Goal: Task Accomplishment & Management: Use online tool/utility

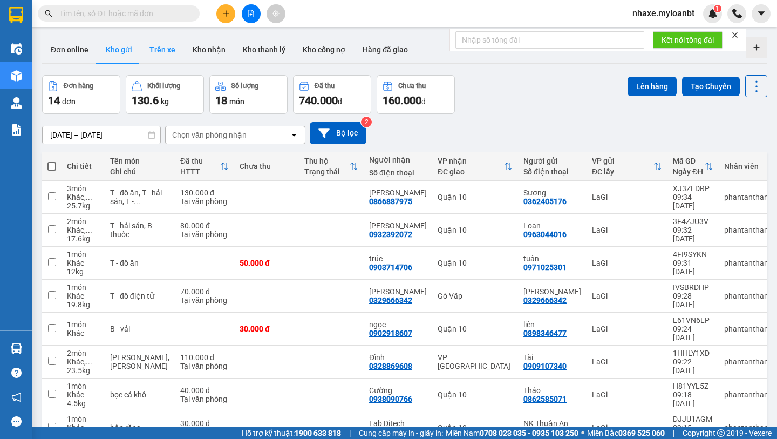
click at [150, 54] on button "Trên xe" at bounding box center [162, 50] width 43 height 26
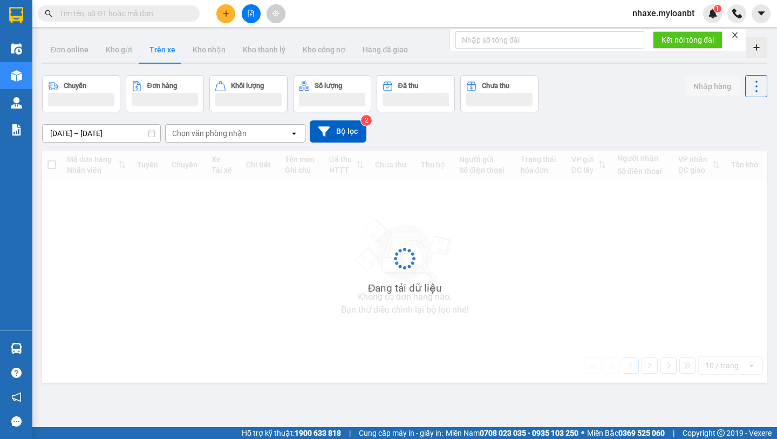
click at [98, 133] on input "[DATE] – [DATE]" at bounding box center [102, 133] width 118 height 17
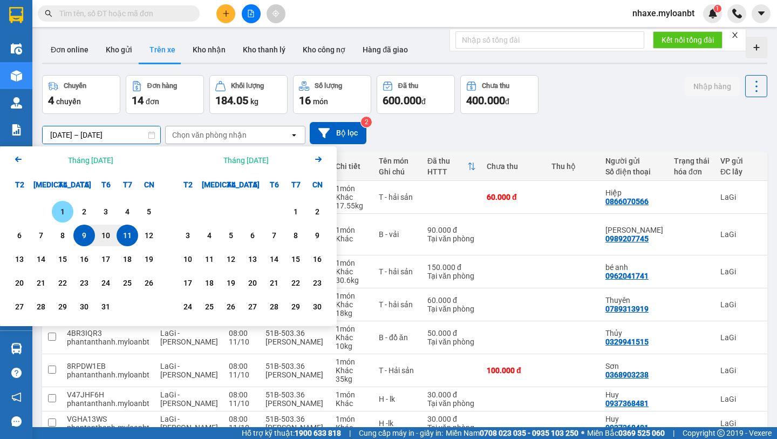
click at [66, 213] on div "1" at bounding box center [62, 211] width 15 height 13
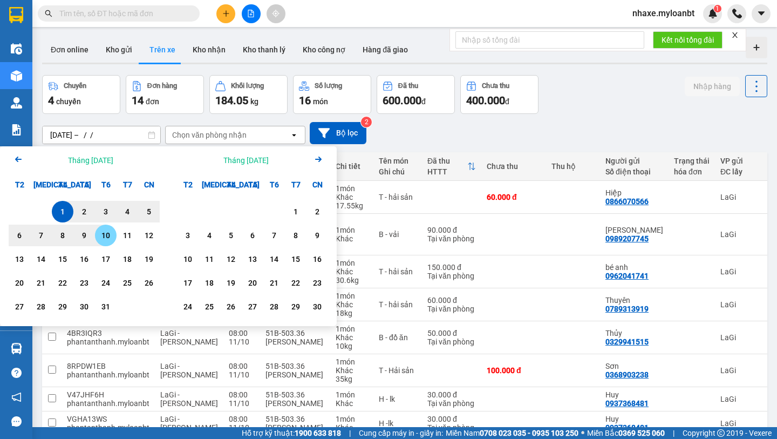
click at [102, 238] on div "10" at bounding box center [105, 235] width 15 height 13
type input "[DATE] – [DATE]"
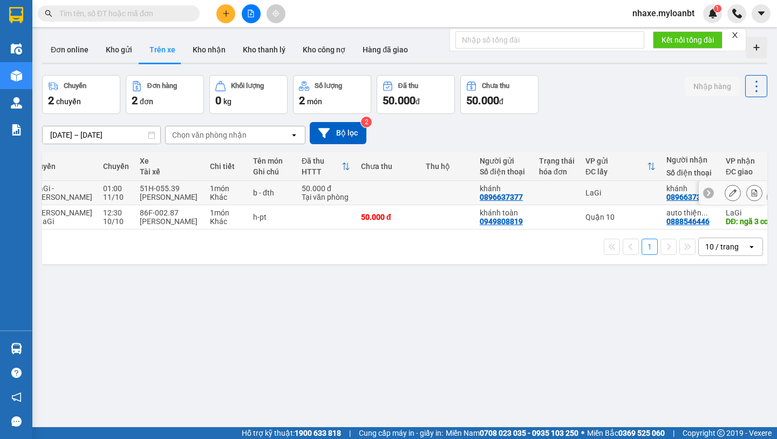
scroll to position [0, 187]
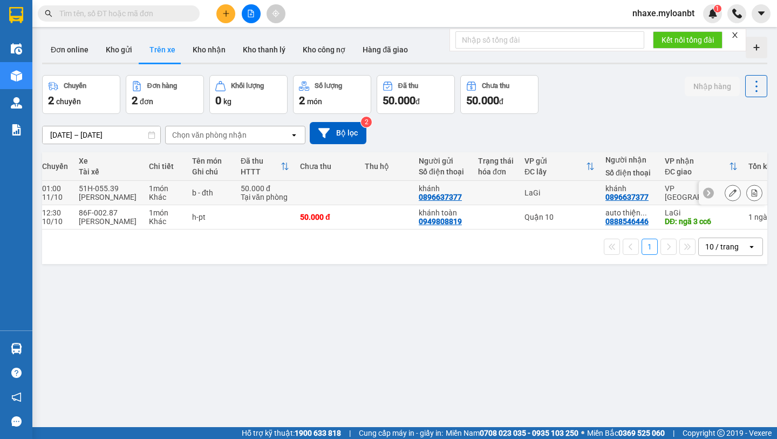
click at [731, 197] on button at bounding box center [732, 192] width 15 height 19
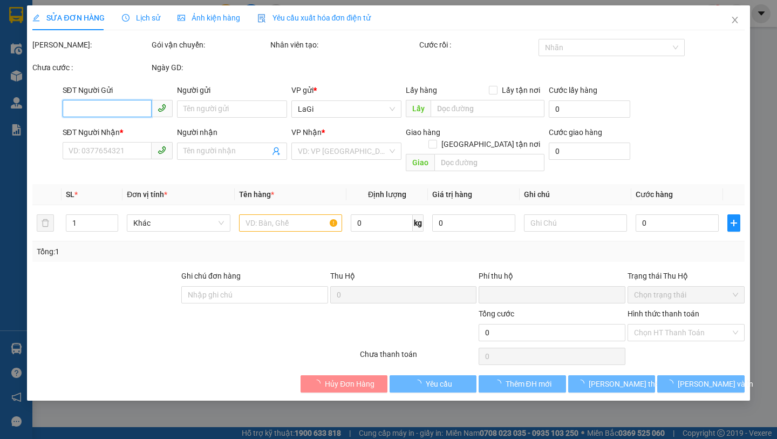
type input "0896637377"
type input "khánh"
type input "0896637377"
type input "khánh"
type input "0"
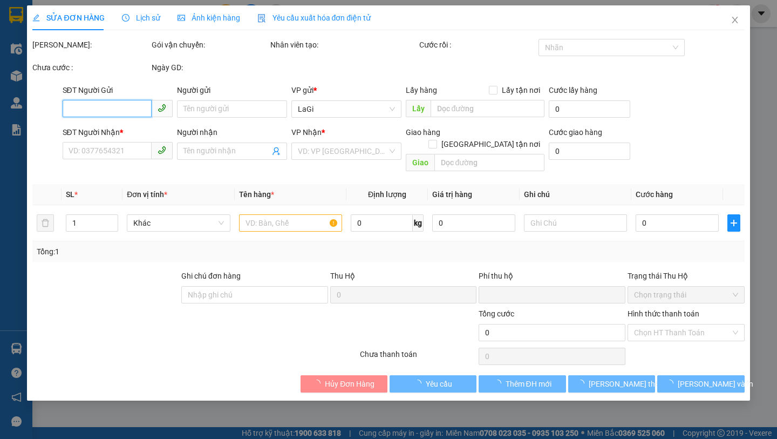
type input "50.000"
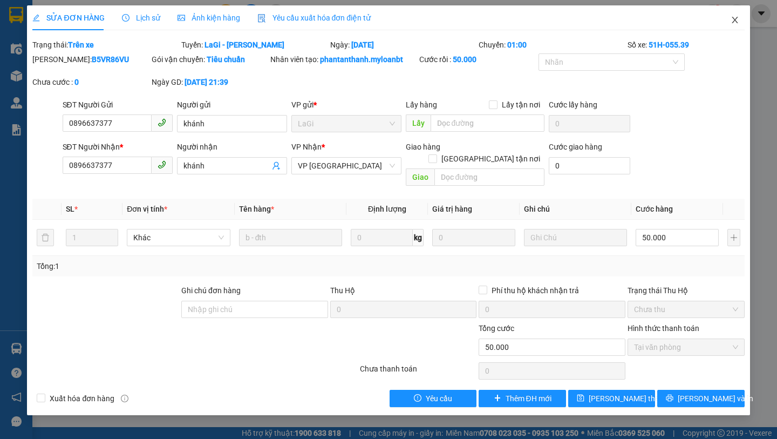
click at [725, 25] on span "Close" at bounding box center [735, 20] width 30 height 30
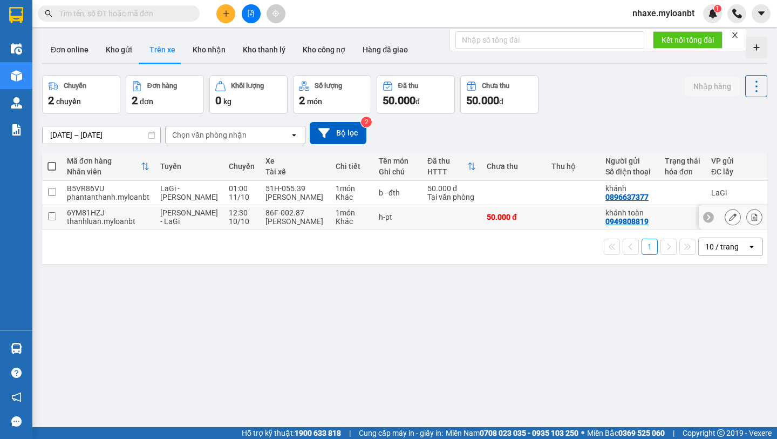
click at [448, 214] on td at bounding box center [451, 217] width 59 height 24
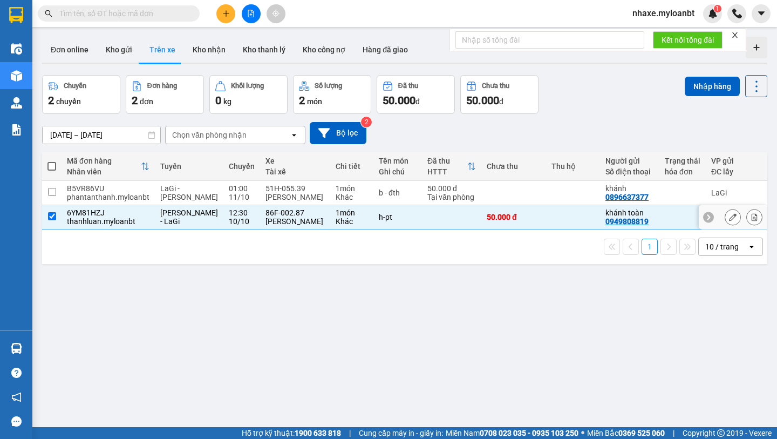
click at [448, 214] on td at bounding box center [451, 217] width 59 height 24
checkbox input "false"
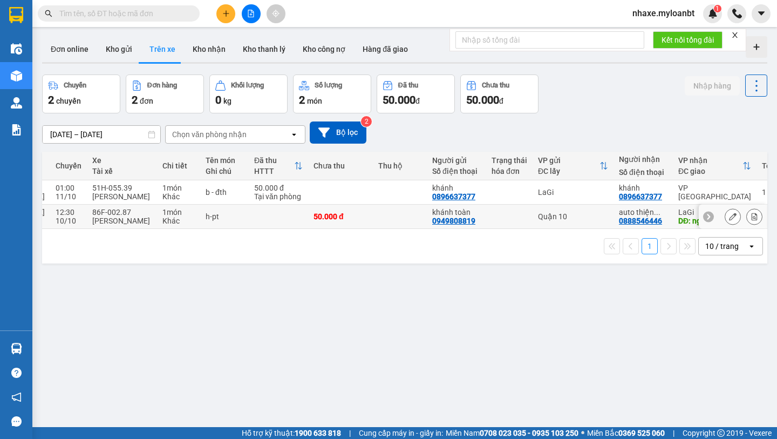
scroll to position [0, 187]
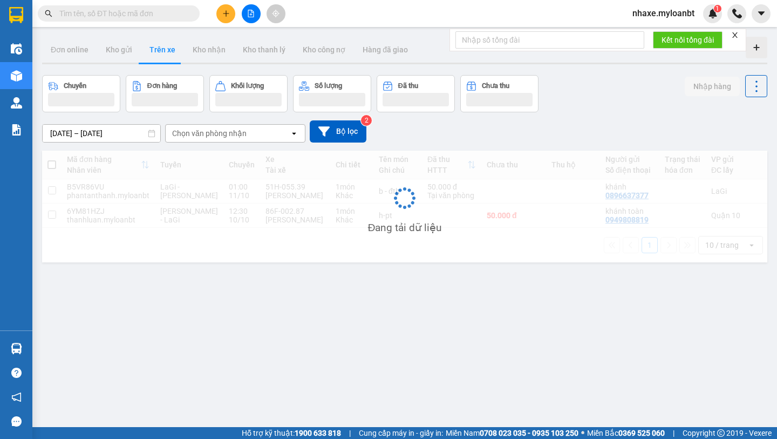
click at [734, 26] on div "Kết quả tìm kiếm ( 0 ) Bộ lọc No Data nhaxe.myloanbt 1" at bounding box center [388, 13] width 777 height 27
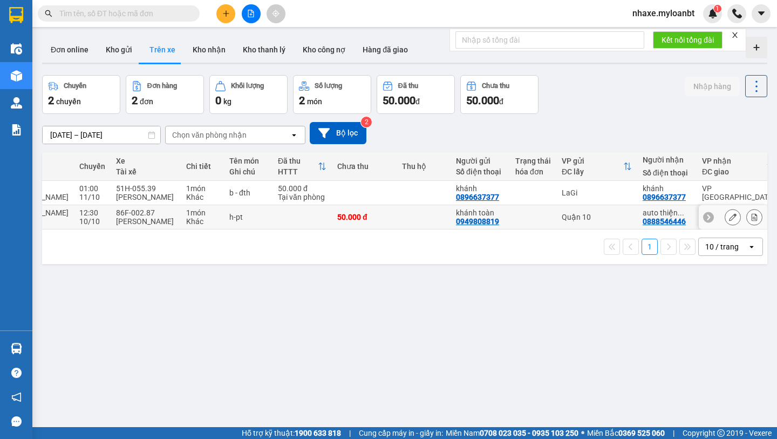
scroll to position [0, 187]
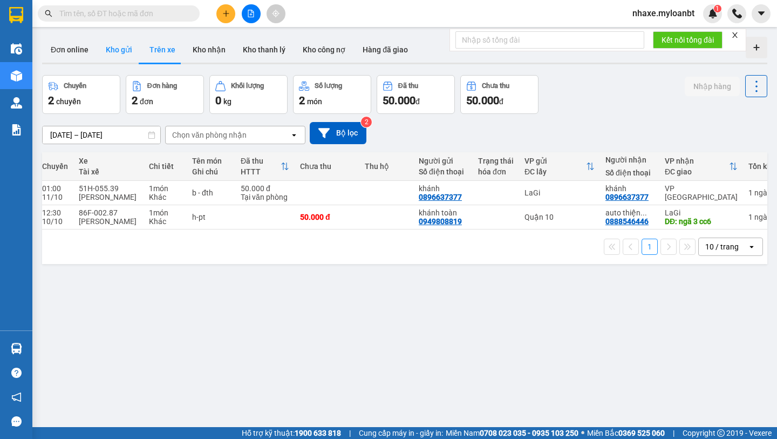
click at [120, 60] on button "Kho gửi" at bounding box center [119, 50] width 44 height 26
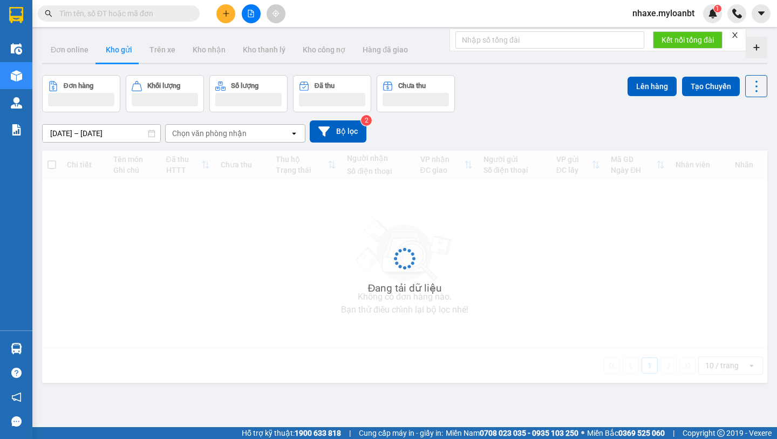
click at [120, 58] on button "Kho gửi" at bounding box center [119, 50] width 44 height 26
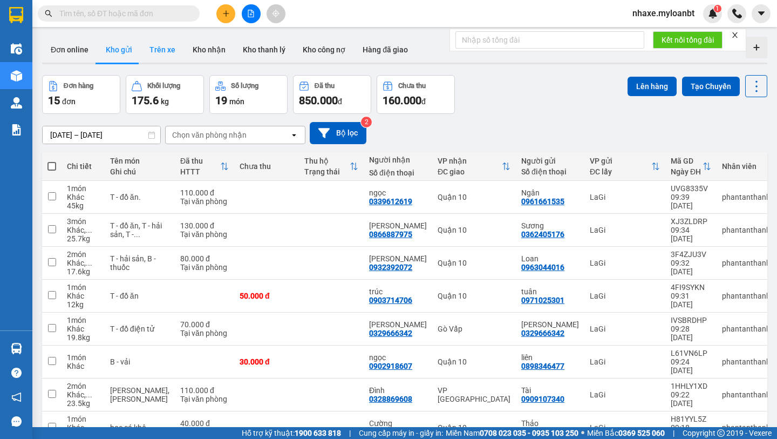
click at [153, 48] on button "Trên xe" at bounding box center [162, 50] width 43 height 26
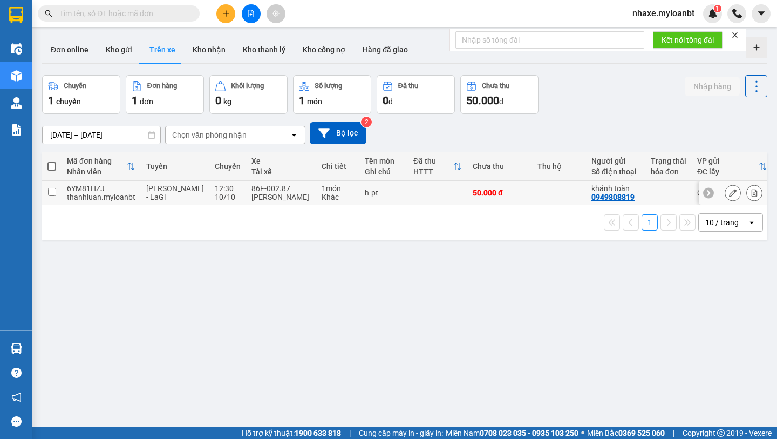
scroll to position [0, 173]
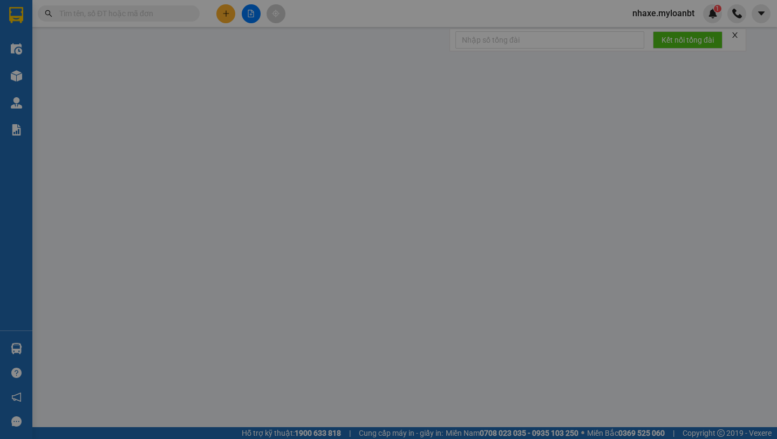
type input "0896637377"
type input "khánh"
type input "0896637377"
type input "khánh"
type input "0"
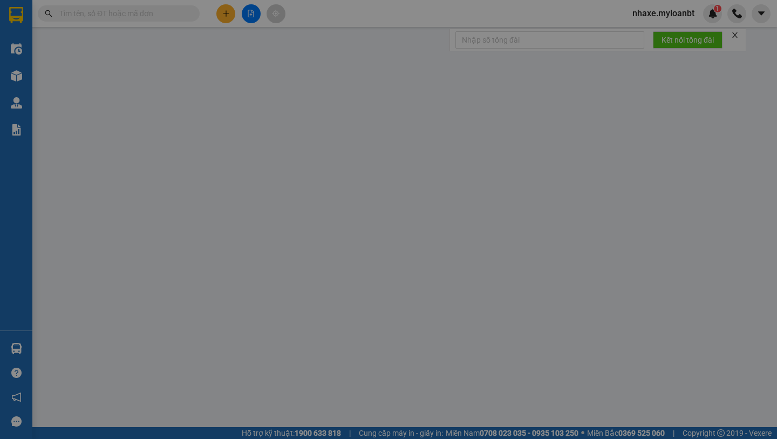
type input "50.000"
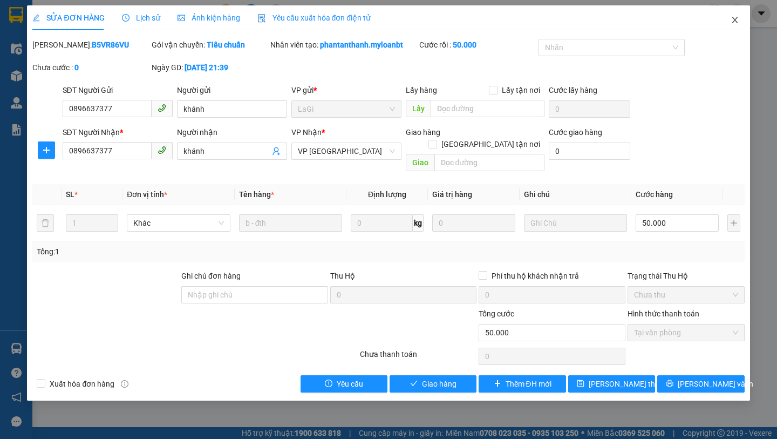
click at [730, 21] on icon "close" at bounding box center [734, 20] width 9 height 9
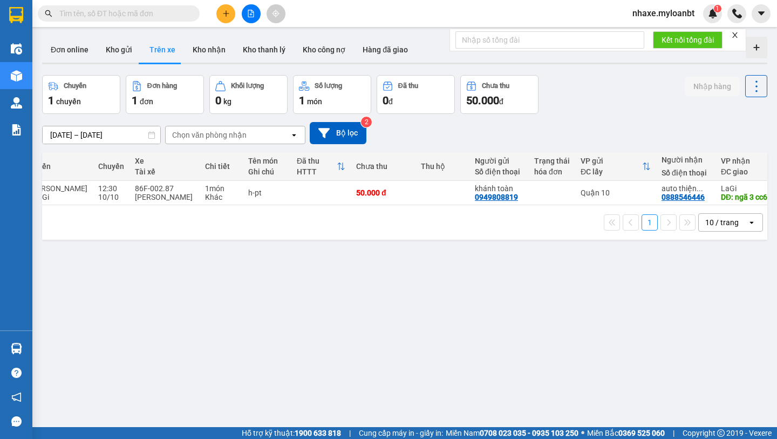
scroll to position [0, 173]
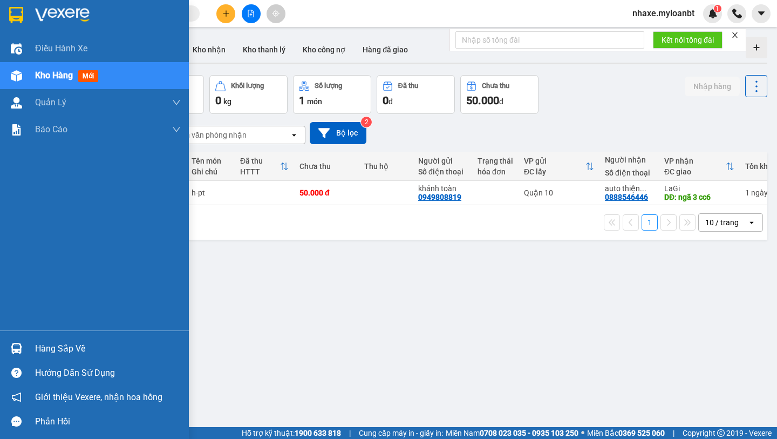
click at [16, 338] on div "Hàng sắp về" at bounding box center [94, 348] width 189 height 24
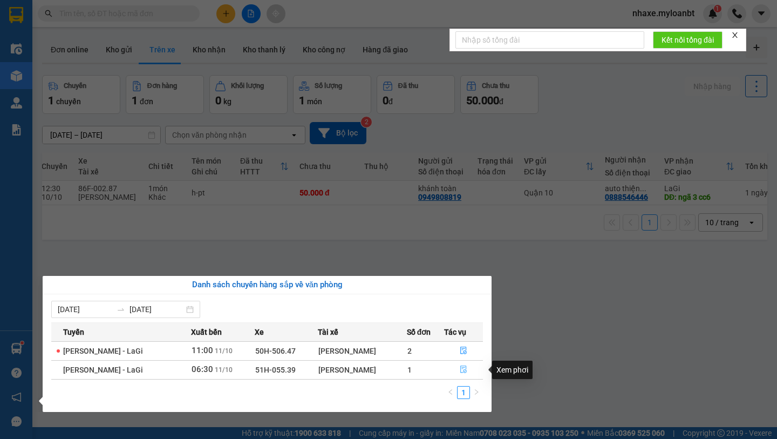
click at [471, 376] on button "button" at bounding box center [463, 369] width 38 height 17
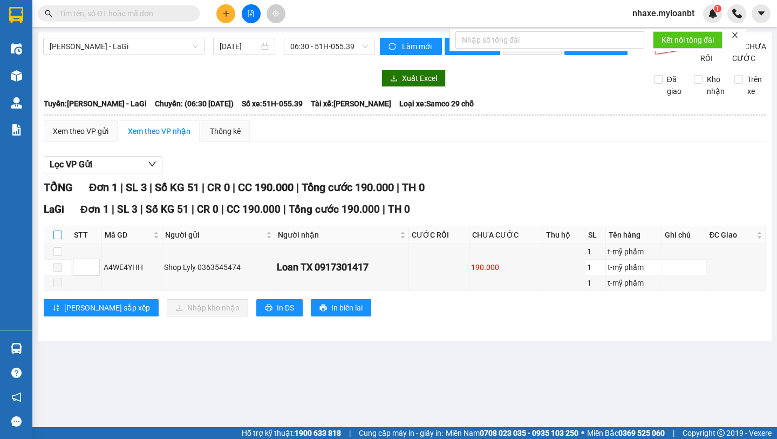
click at [55, 239] on input "checkbox" at bounding box center [57, 234] width 9 height 9
checkbox input "true"
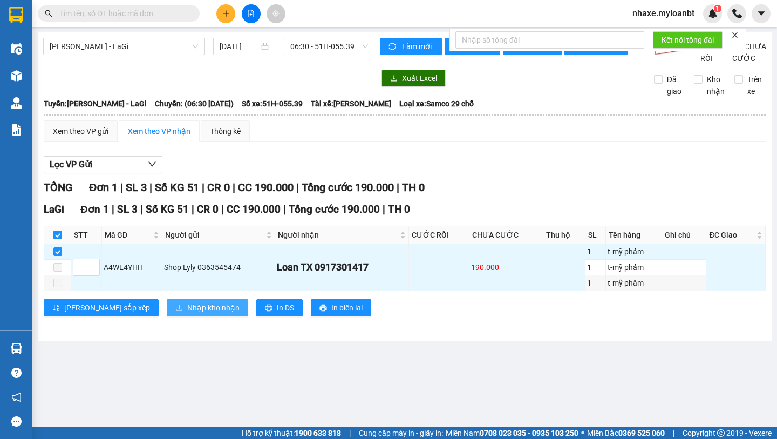
click at [181, 316] on button "Nhập kho nhận" at bounding box center [207, 307] width 81 height 17
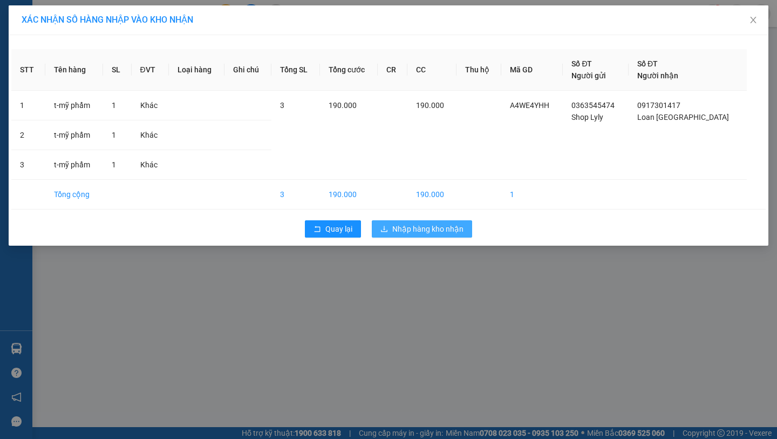
click at [447, 235] on button "Nhập hàng kho nhận" at bounding box center [422, 228] width 100 height 17
